Goal: Information Seeking & Learning: Learn about a topic

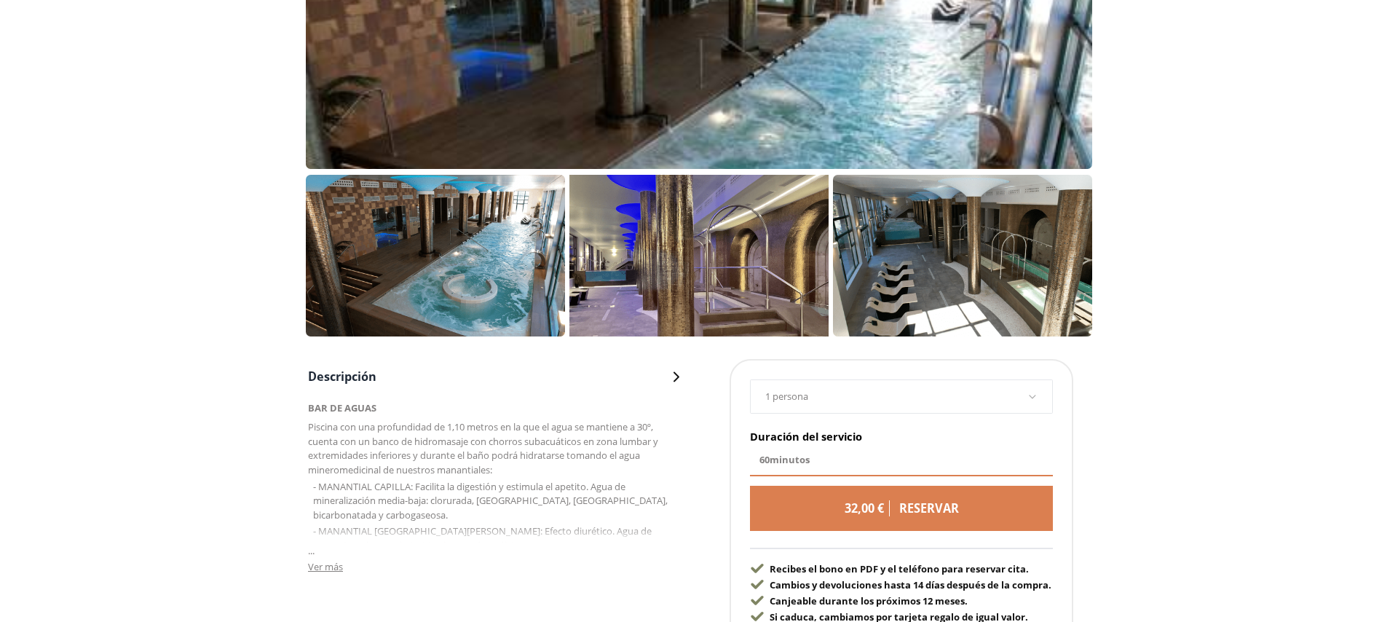
scroll to position [502, 0]
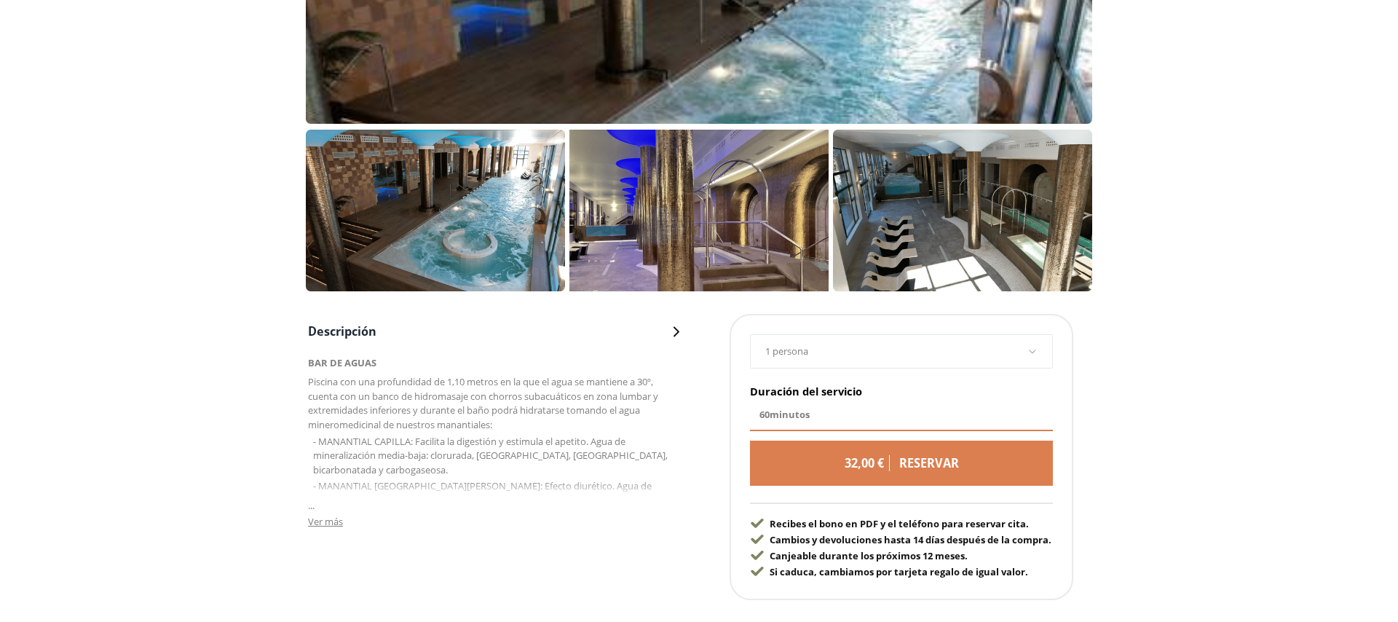
click at [328, 521] on span "Ver más" at bounding box center [325, 521] width 35 height 13
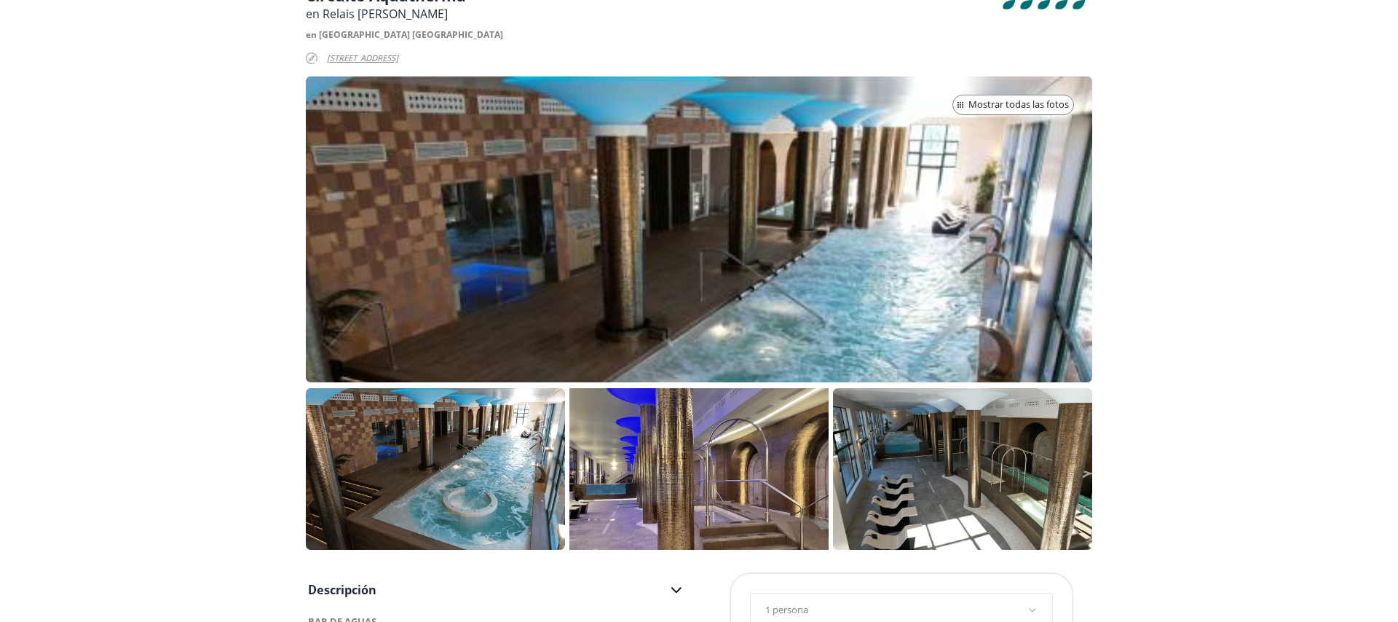
scroll to position [415, 0]
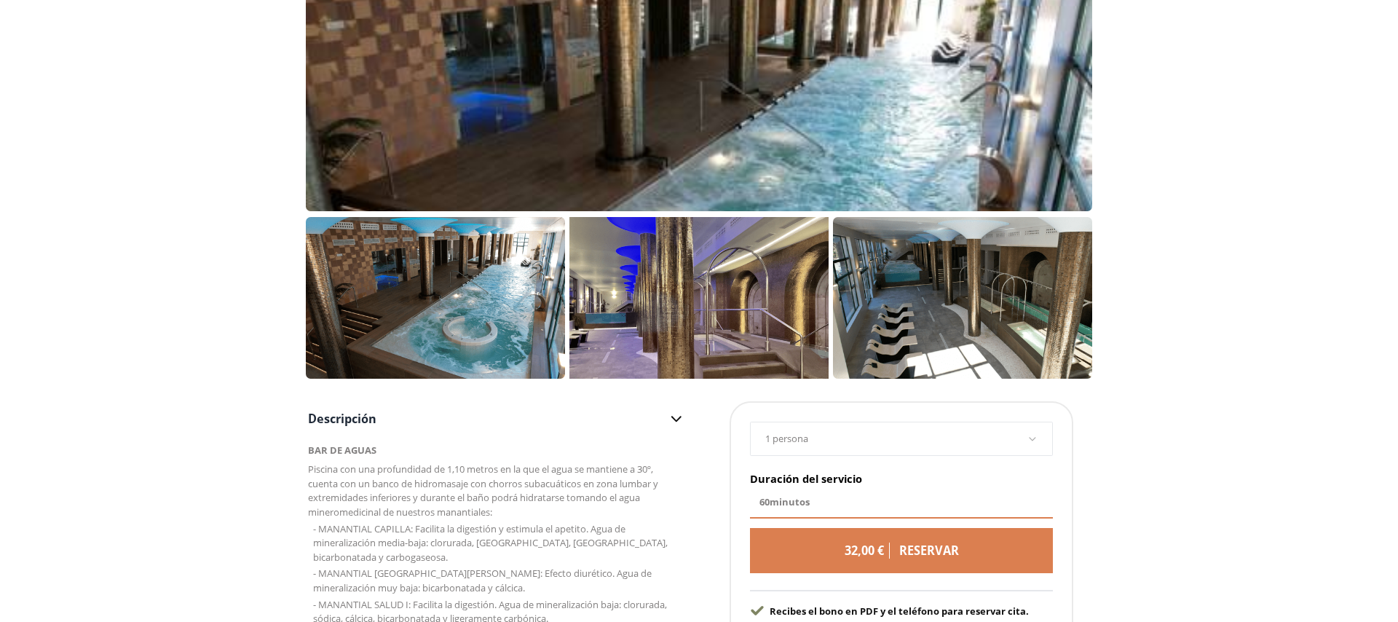
click at [969, 314] on p at bounding box center [962, 298] width 259 height 162
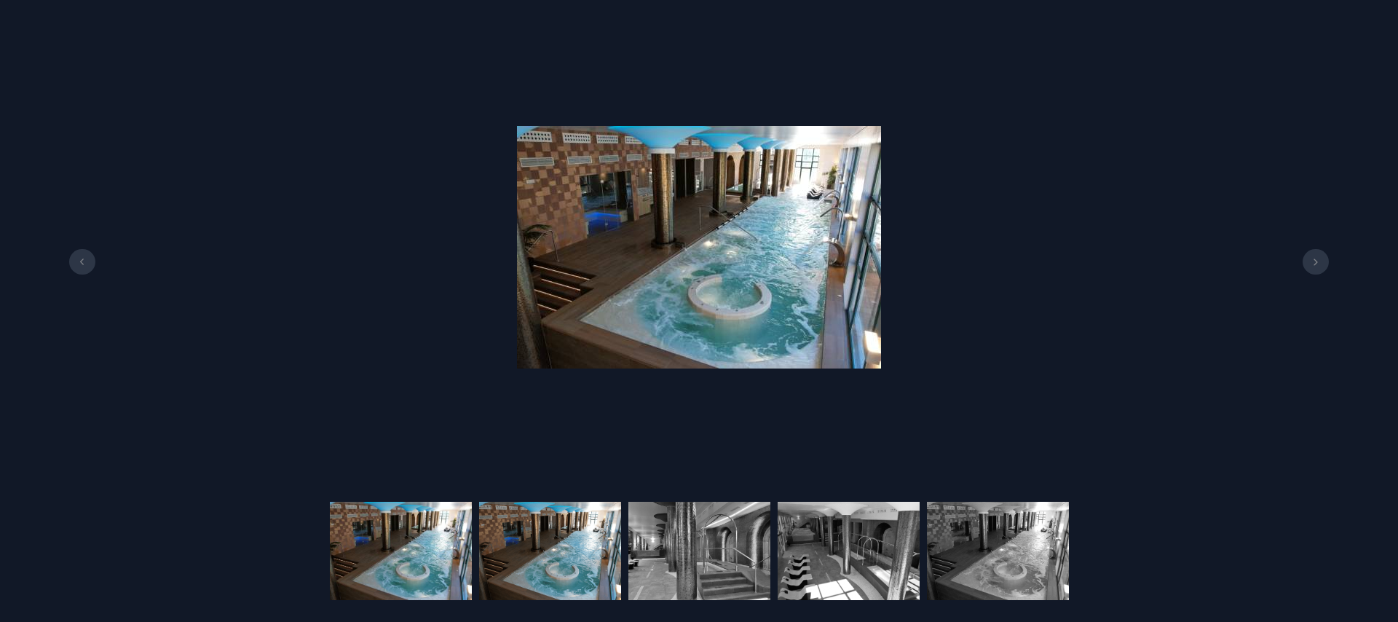
click at [543, 521] on img at bounding box center [550, 551] width 142 height 98
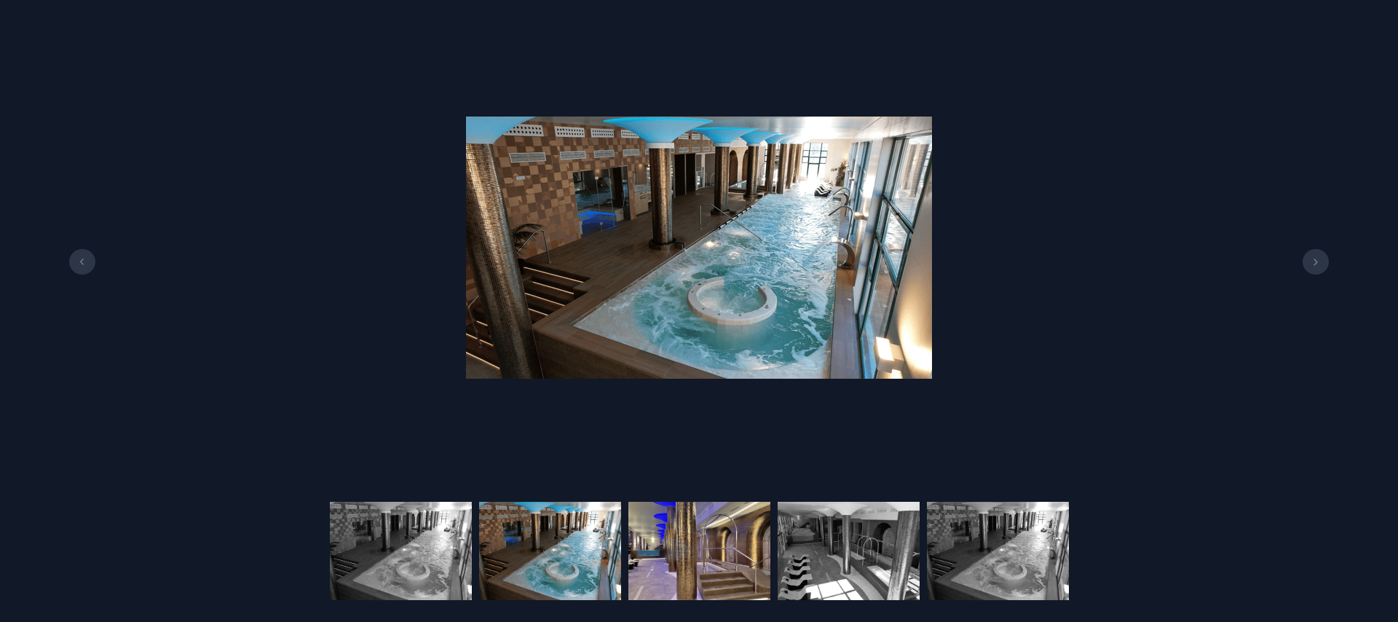
click at [703, 551] on img at bounding box center [699, 551] width 142 height 98
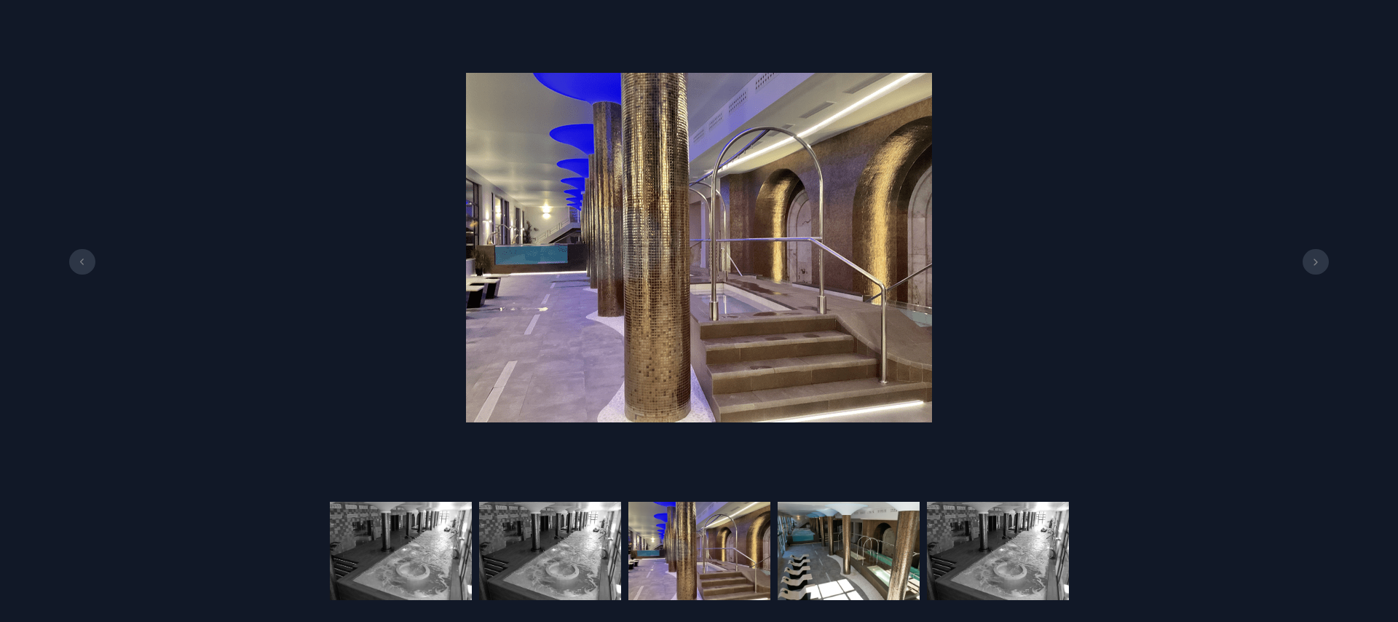
click at [834, 559] on img at bounding box center [849, 551] width 142 height 98
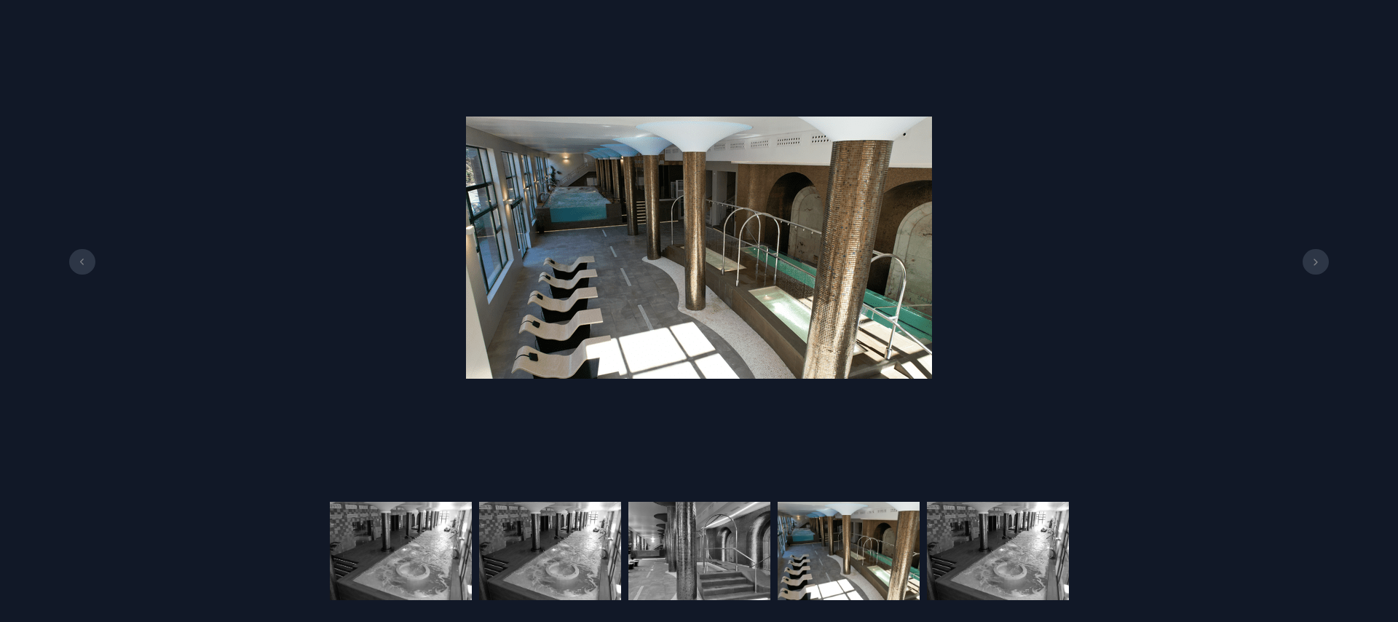
click at [834, 559] on img at bounding box center [849, 551] width 142 height 98
click at [1000, 561] on img at bounding box center [998, 551] width 142 height 98
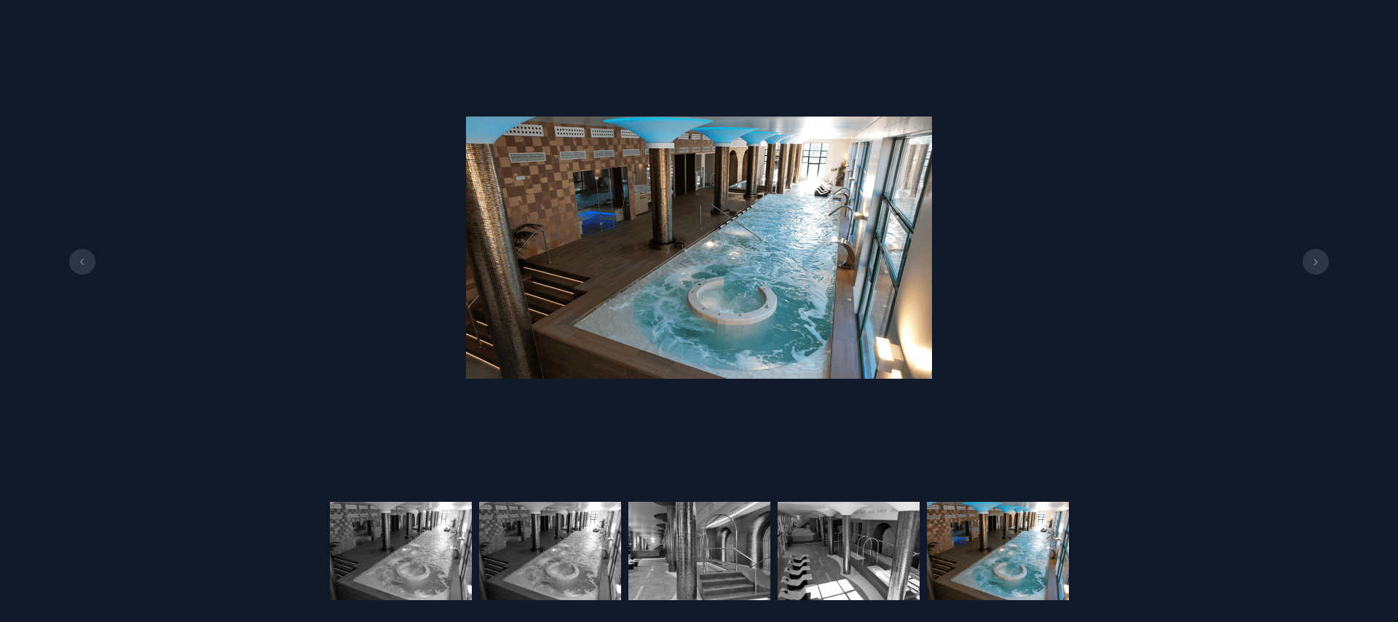
click at [1319, 270] on button at bounding box center [1316, 262] width 26 height 26
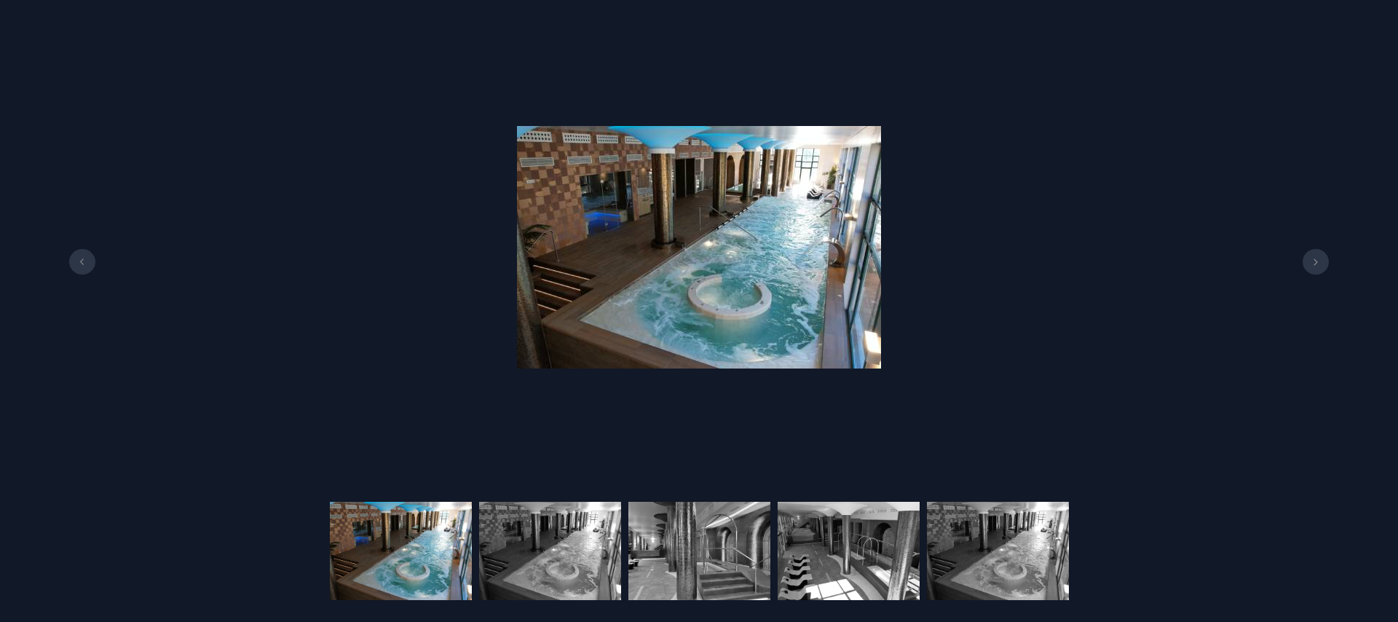
click at [1319, 270] on button at bounding box center [1316, 262] width 26 height 26
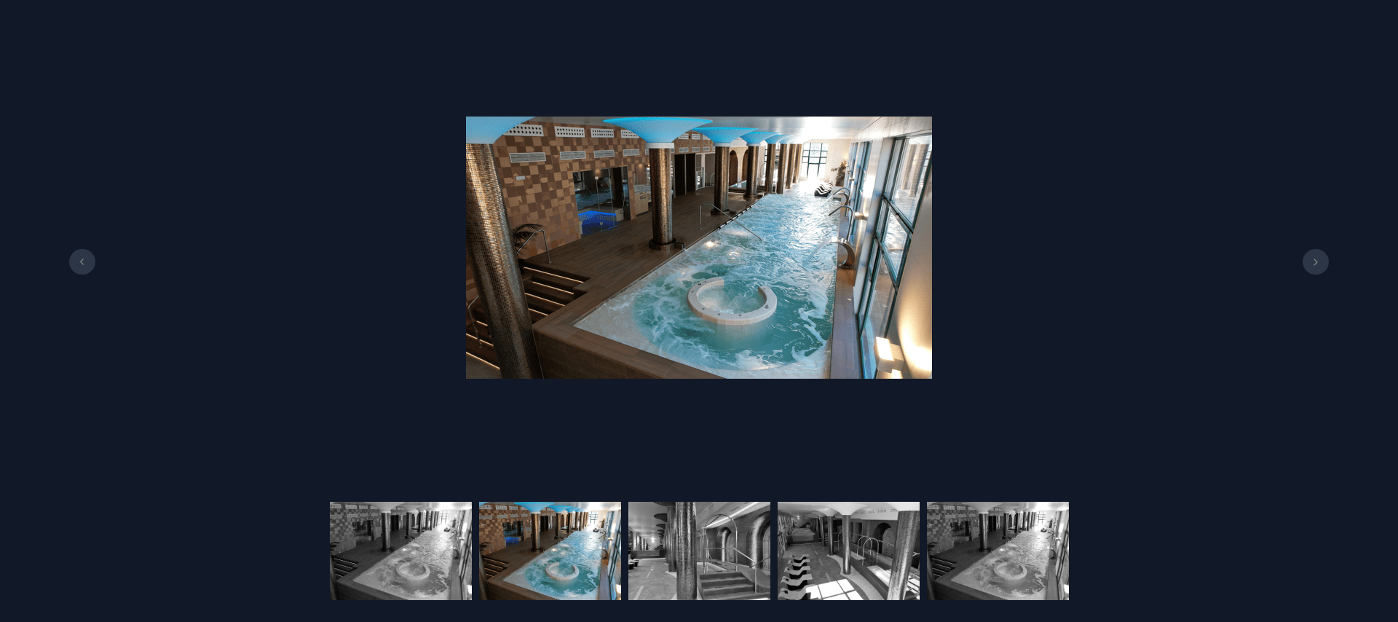
click at [1319, 270] on button at bounding box center [1316, 262] width 26 height 26
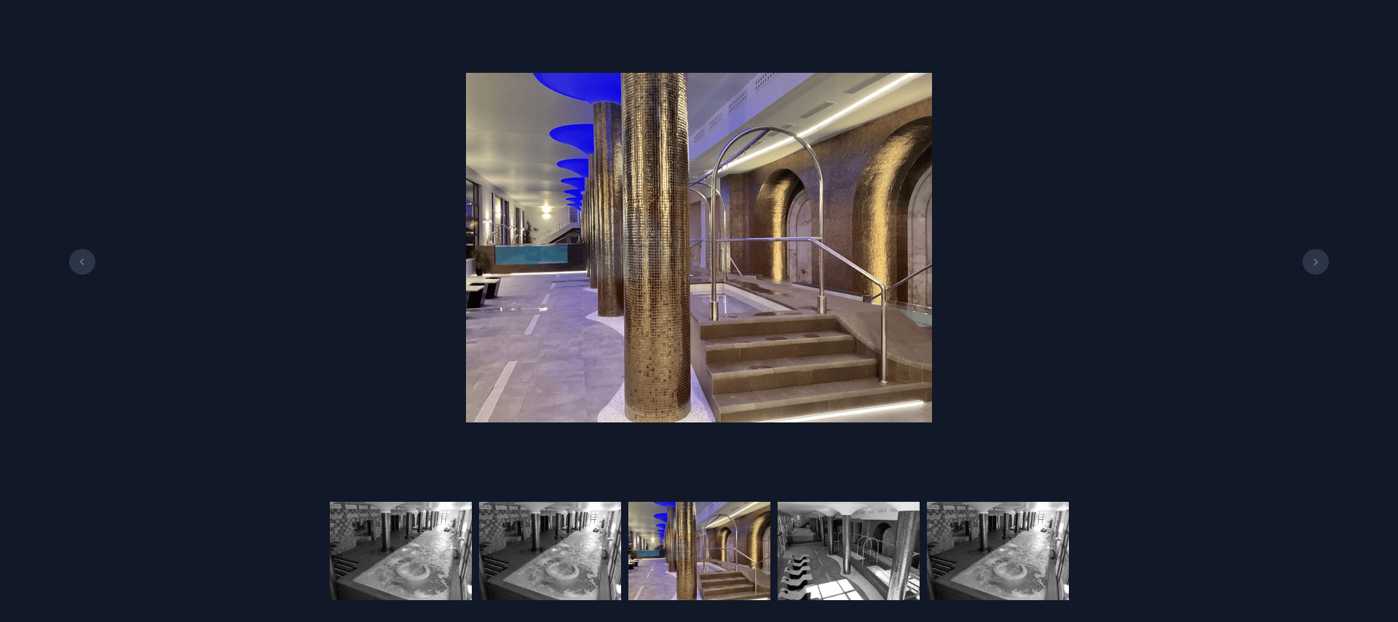
click at [1319, 270] on button at bounding box center [1316, 262] width 26 height 26
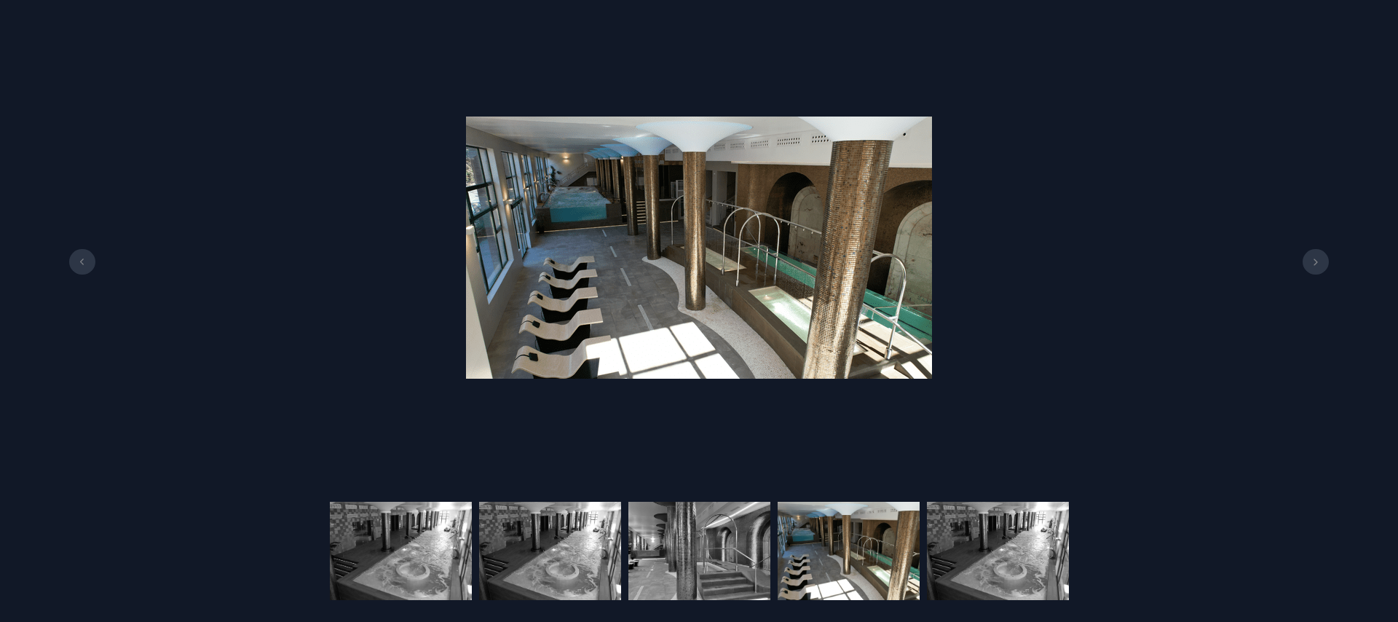
click at [1319, 270] on button at bounding box center [1316, 262] width 26 height 26
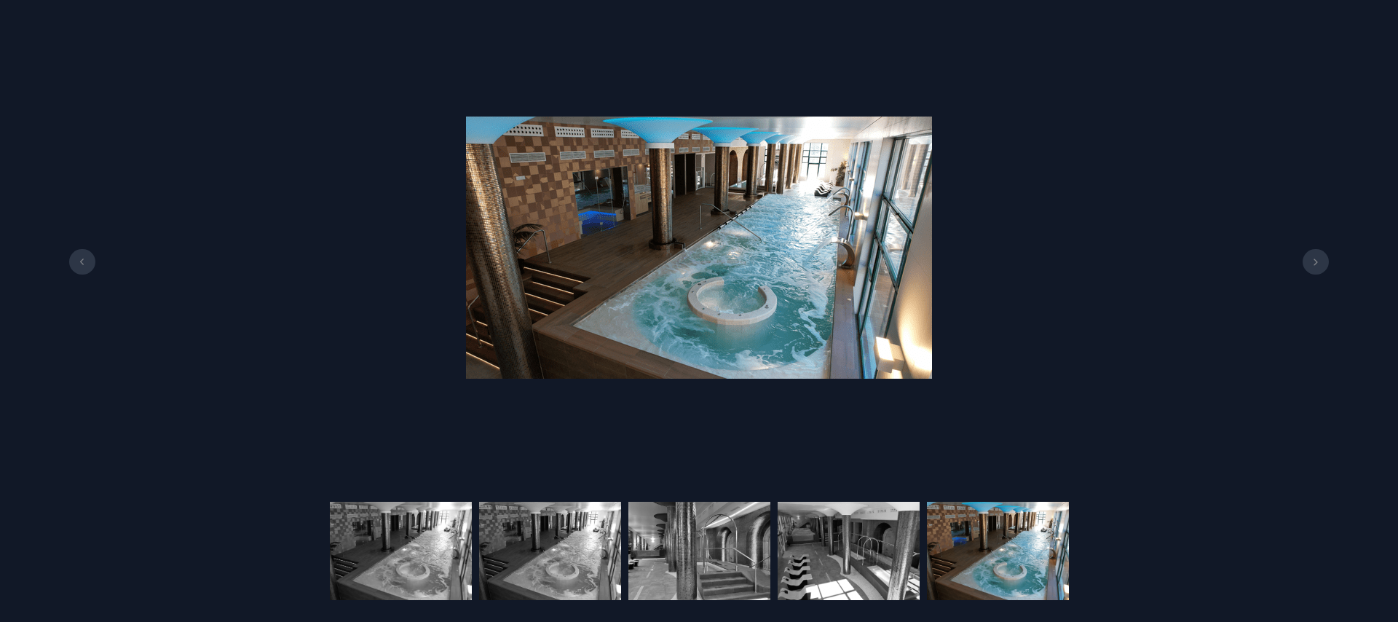
click at [1319, 270] on button at bounding box center [1316, 262] width 26 height 26
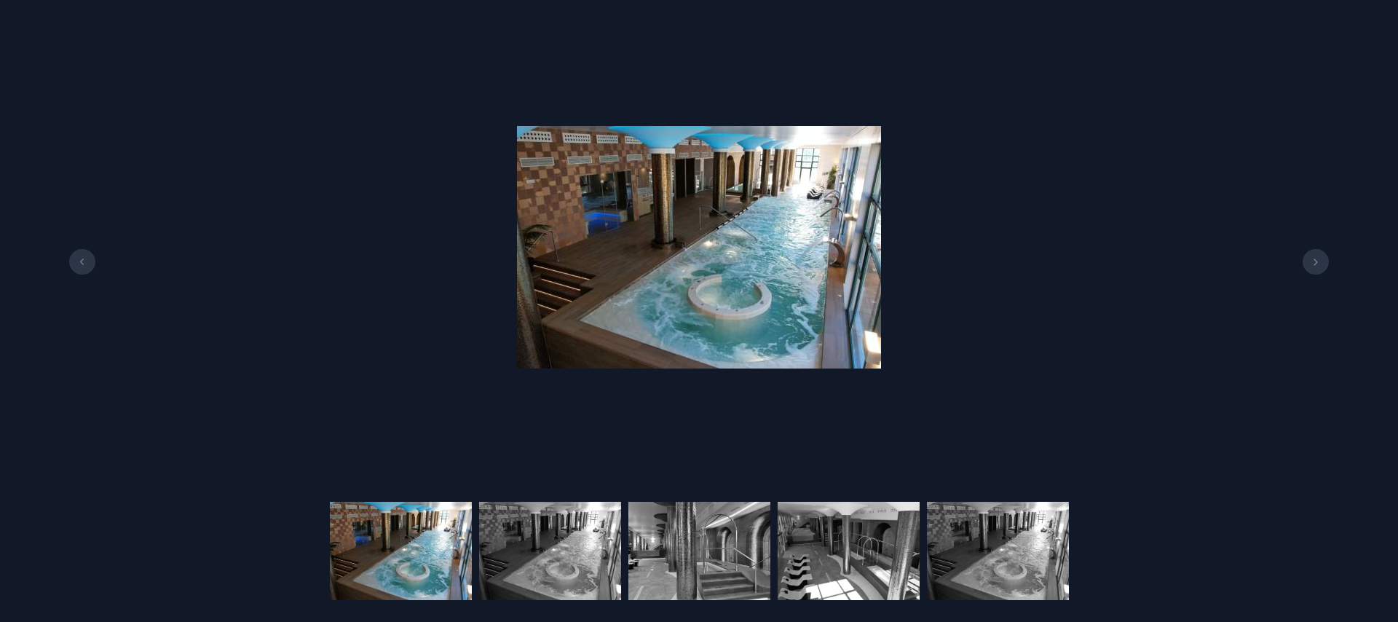
click at [1319, 270] on button at bounding box center [1316, 262] width 26 height 26
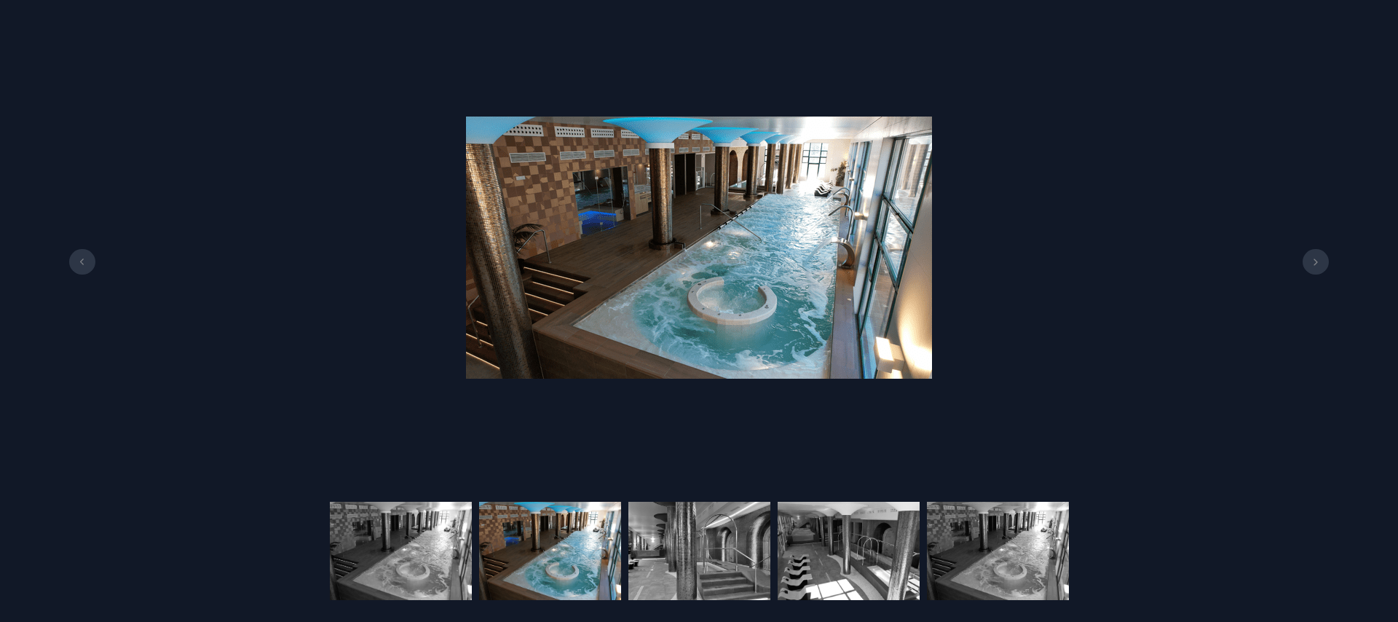
click at [1319, 270] on button at bounding box center [1316, 262] width 26 height 26
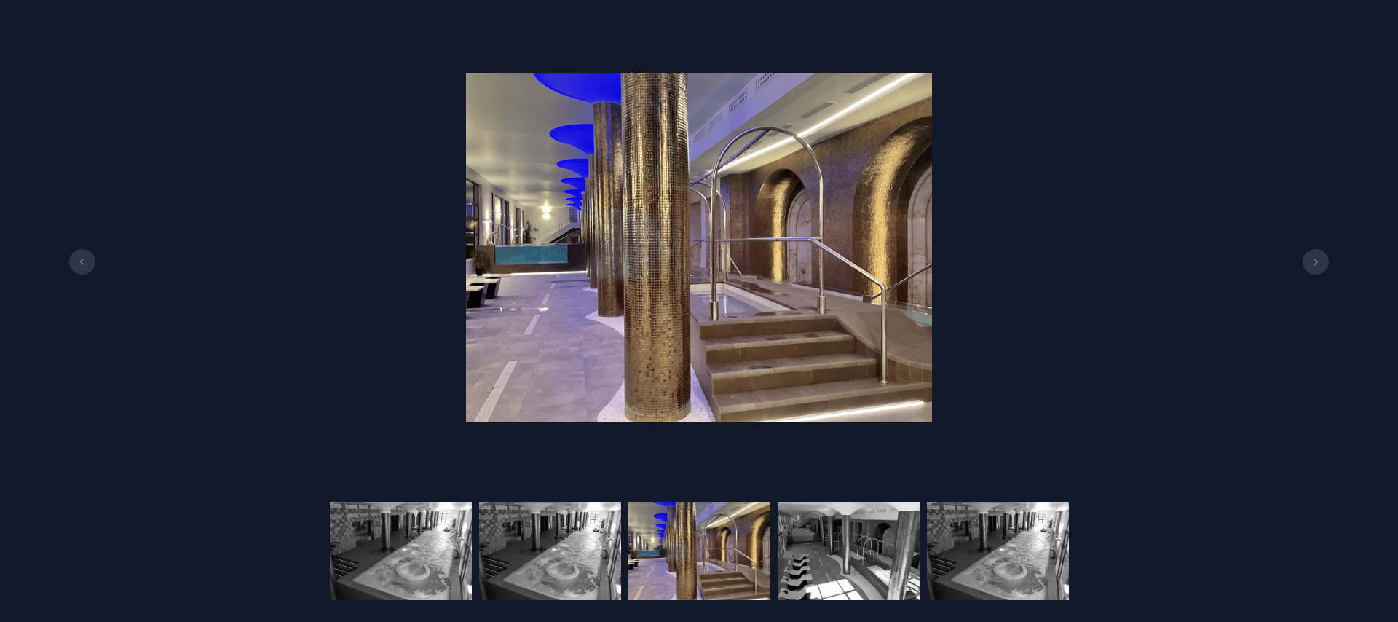
click at [1319, 270] on button at bounding box center [1316, 262] width 26 height 26
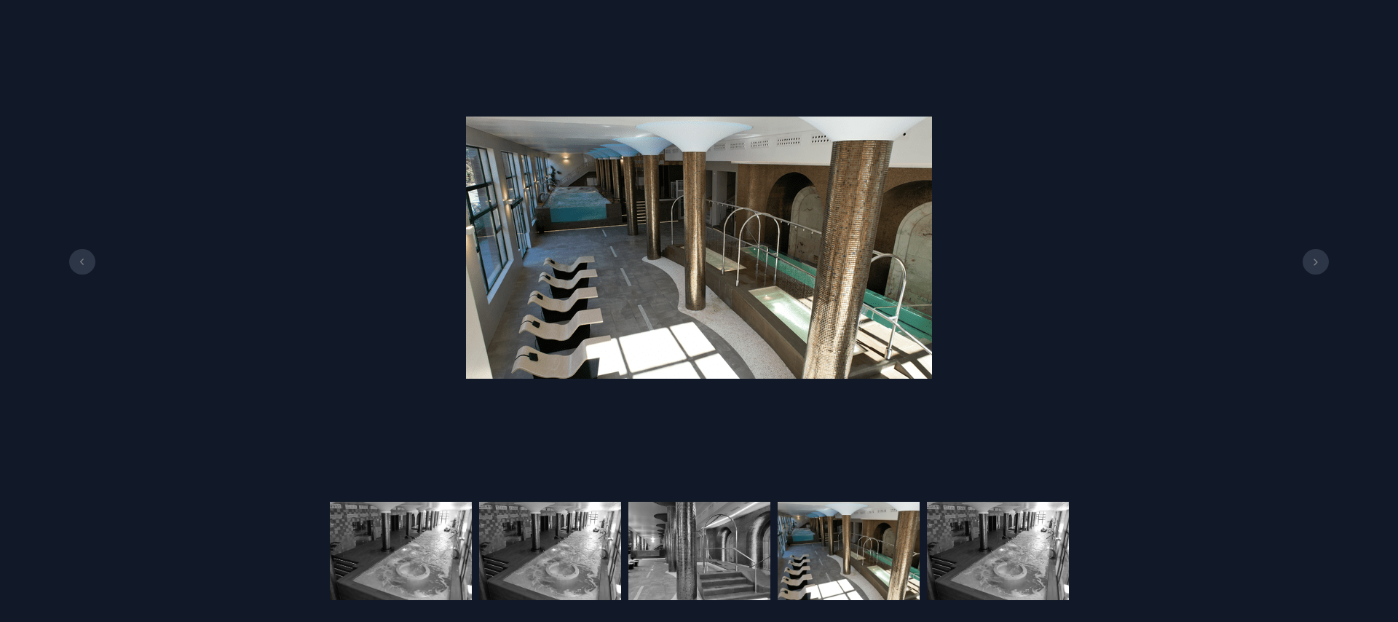
click at [1319, 270] on button at bounding box center [1316, 262] width 26 height 26
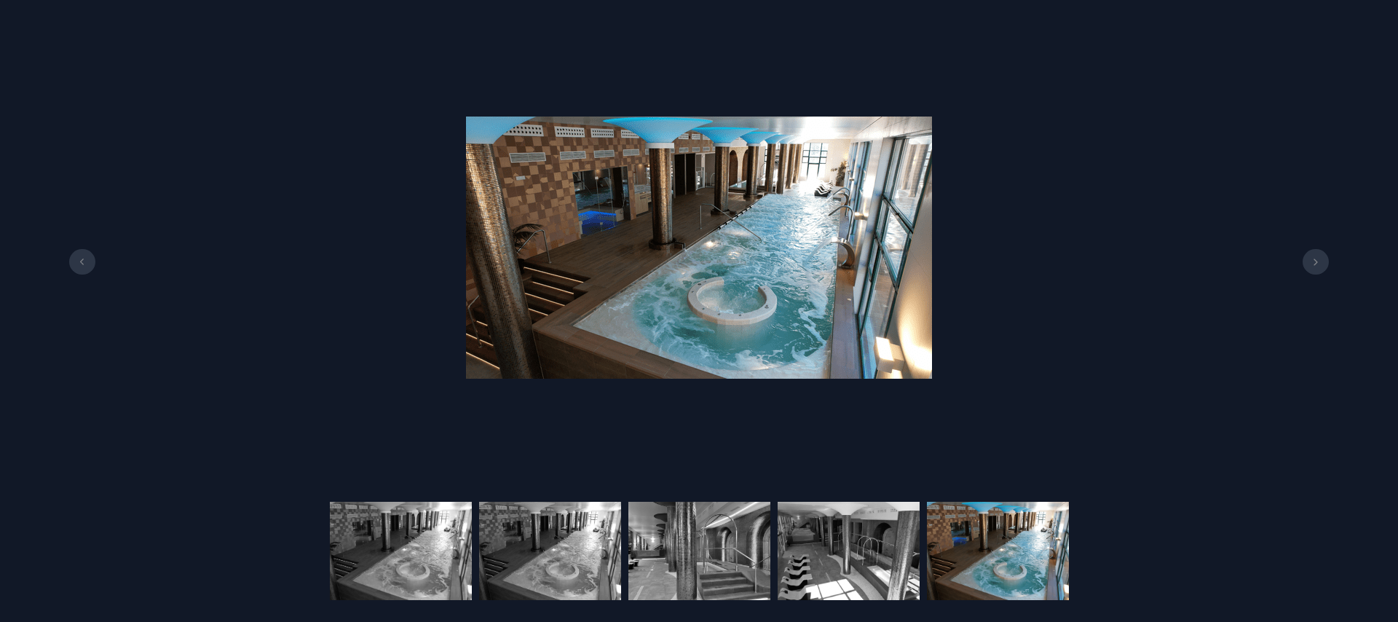
click at [1319, 270] on button at bounding box center [1316, 262] width 26 height 26
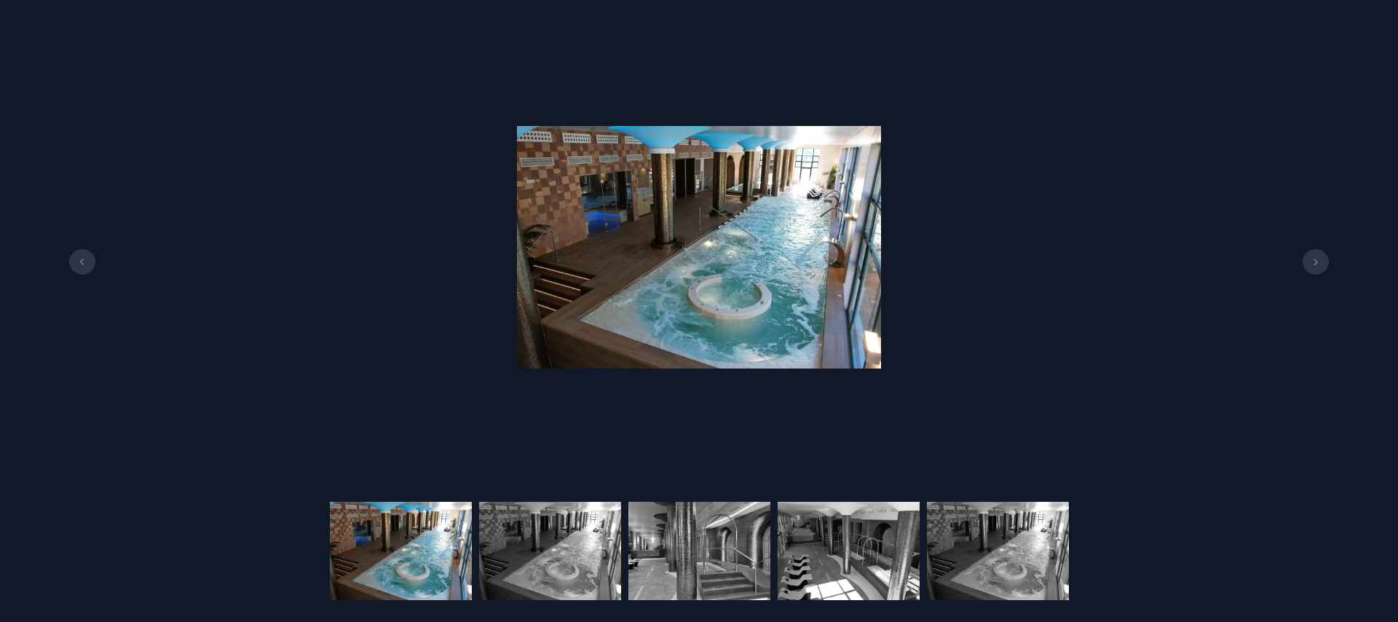
click at [1319, 270] on button at bounding box center [1316, 262] width 26 height 26
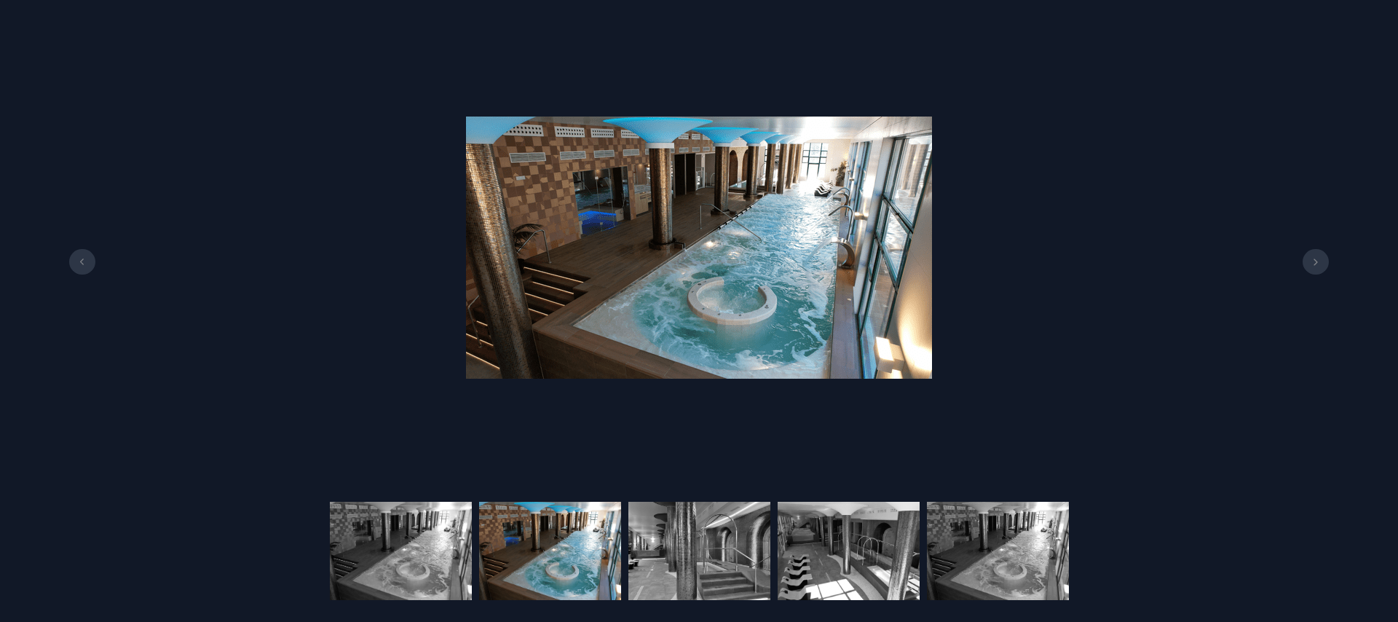
click at [1319, 270] on button at bounding box center [1316, 262] width 26 height 26
